Goal: Task Accomplishment & Management: Use online tool/utility

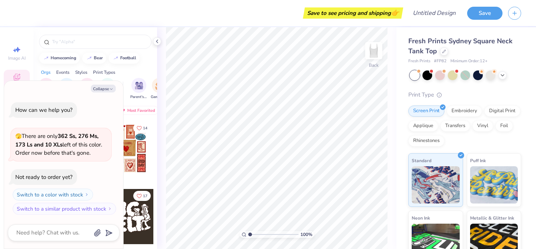
click at [136, 72] on div "Orgs Events Styles Print Types" at bounding box center [96, 70] width 124 height 10
click at [99, 89] on button "Collapse" at bounding box center [103, 89] width 25 height 8
type textarea "x"
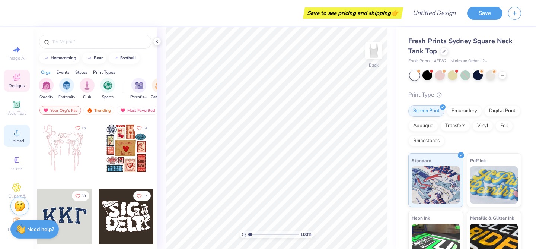
click at [17, 135] on circle at bounding box center [17, 135] width 4 height 4
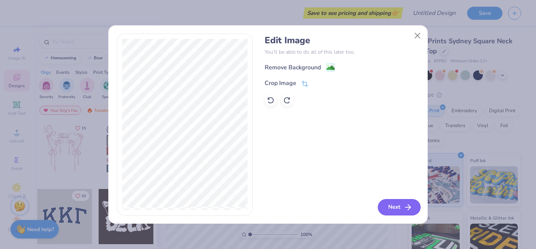
click at [388, 206] on button "Next" at bounding box center [399, 207] width 43 height 16
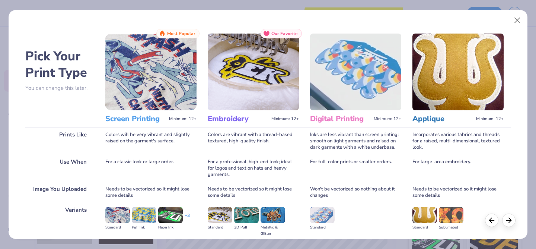
click at [360, 66] on img at bounding box center [355, 72] width 91 height 77
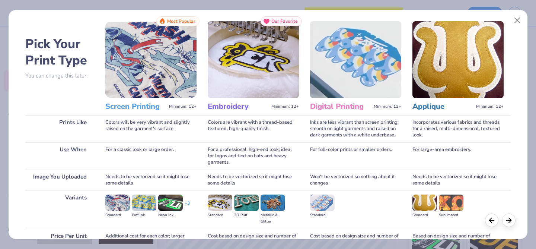
scroll to position [71, 0]
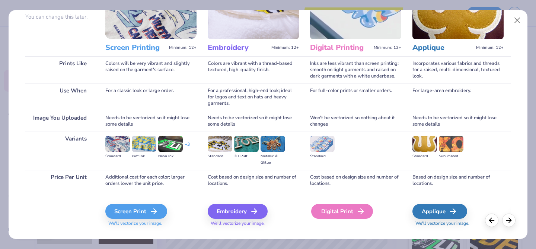
click at [339, 208] on div "Digital Print" at bounding box center [342, 211] width 62 height 15
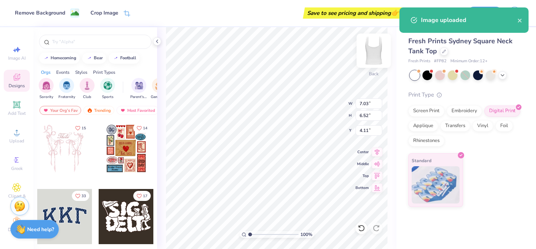
type input "4.11"
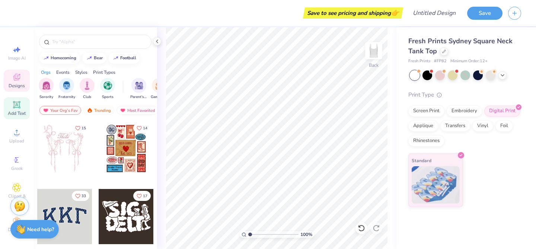
click at [16, 110] on span "Add Text" at bounding box center [17, 113] width 18 height 6
